Goal: Task Accomplishment & Management: Manage account settings

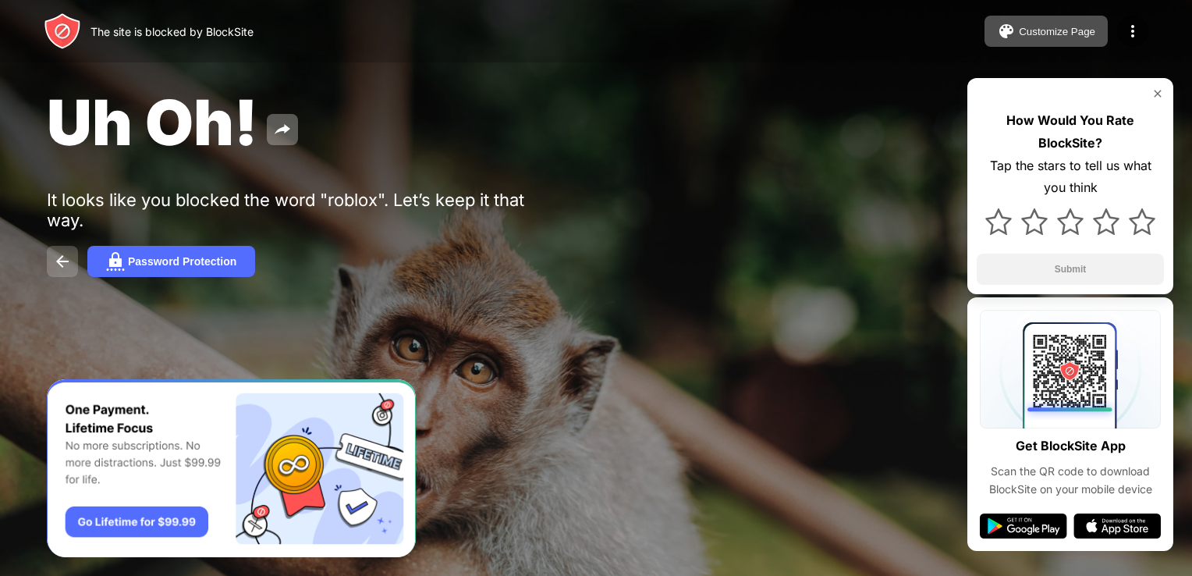
click at [55, 261] on img at bounding box center [62, 261] width 19 height 19
click at [60, 254] on img at bounding box center [62, 261] width 19 height 19
drag, startPoint x: 77, startPoint y: 273, endPoint x: 62, endPoint y: 276, distance: 15.9
click at [69, 273] on button at bounding box center [62, 261] width 31 height 31
click at [62, 276] on button at bounding box center [62, 261] width 31 height 31
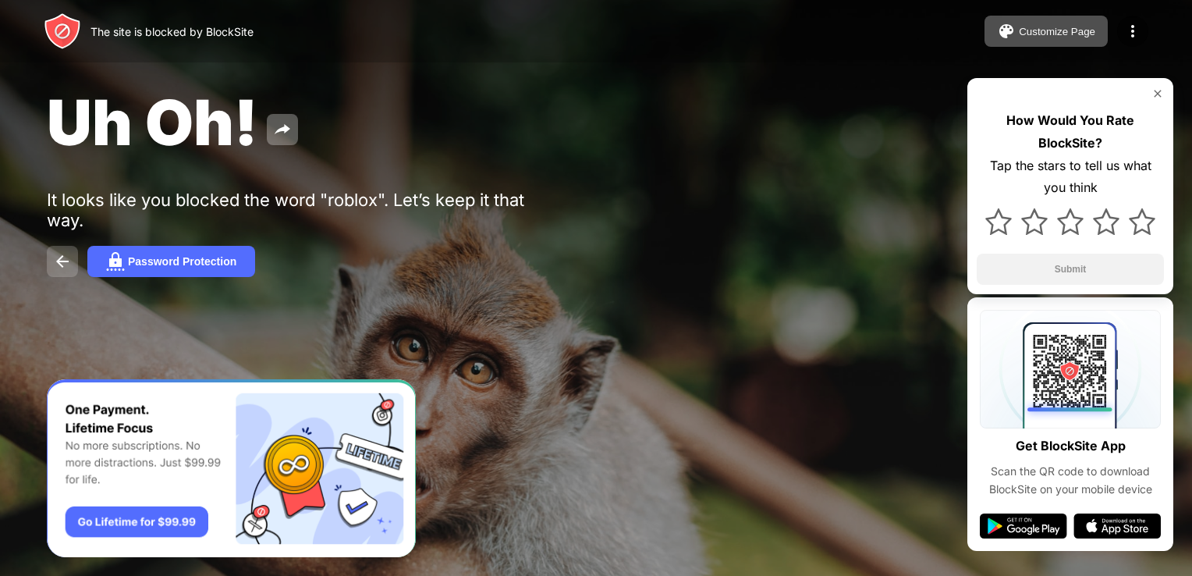
click at [62, 271] on img at bounding box center [62, 261] width 19 height 19
drag, startPoint x: 92, startPoint y: 189, endPoint x: 87, endPoint y: 201, distance: 13.3
click at [91, 194] on div "Uh Oh! It looks like you blocked the word "roblox". Let’s keep it that way. Pas…" at bounding box center [596, 180] width 1192 height 361
click at [1160, 91] on img at bounding box center [1158, 93] width 12 height 12
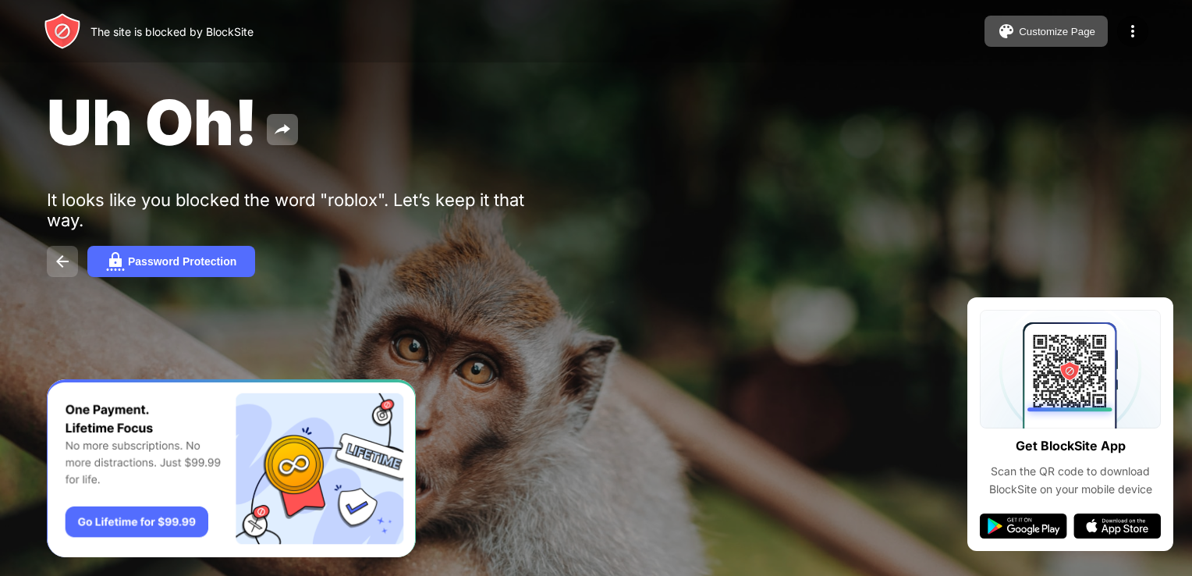
click at [67, 276] on button at bounding box center [62, 261] width 31 height 31
click at [69, 266] on img at bounding box center [62, 261] width 19 height 19
click at [50, 246] on div "Uh Oh! It looks like you blocked the word "roblox". Let’s keep it that way. Pas…" at bounding box center [596, 180] width 1192 height 361
click at [62, 253] on button at bounding box center [62, 261] width 31 height 31
